Goal: Task Accomplishment & Management: Complete application form

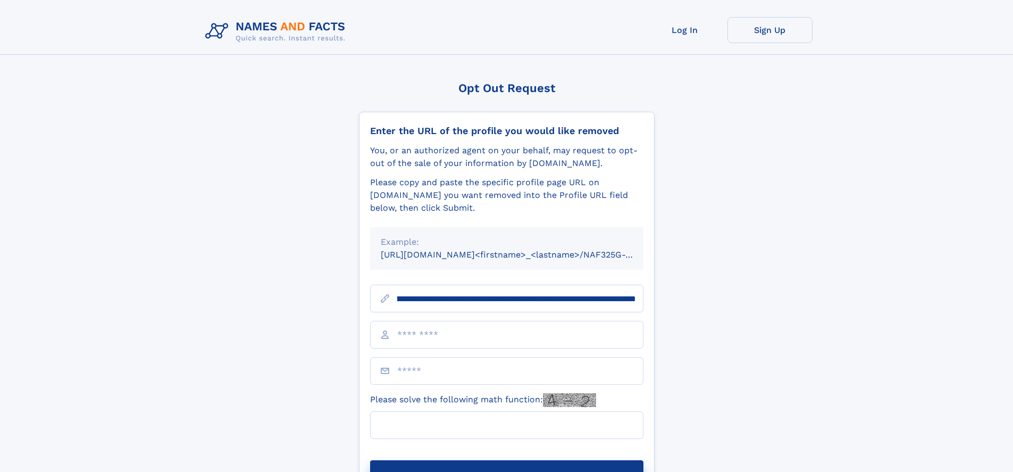
scroll to position [0, 111]
type input "**********"
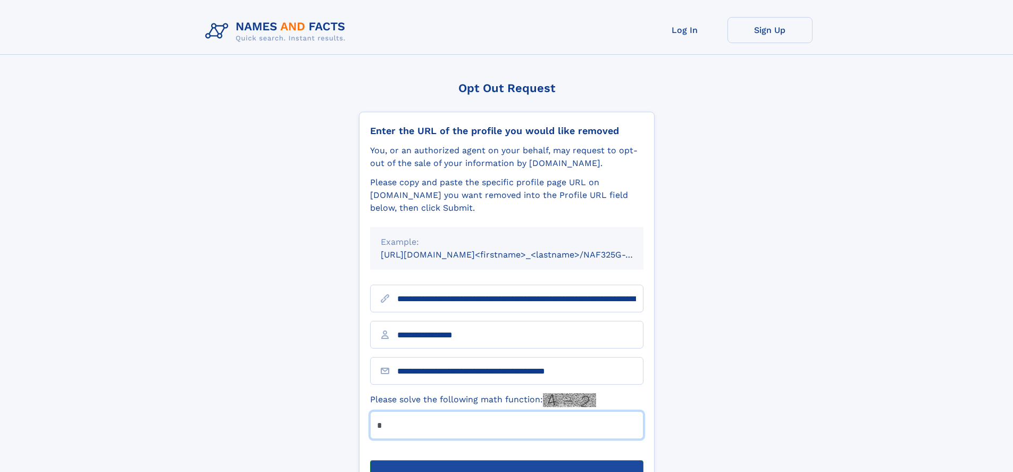
type input "*"
click at [506, 460] on button "Submit Opt Out Request" at bounding box center [506, 477] width 273 height 34
